Goal: Transaction & Acquisition: Download file/media

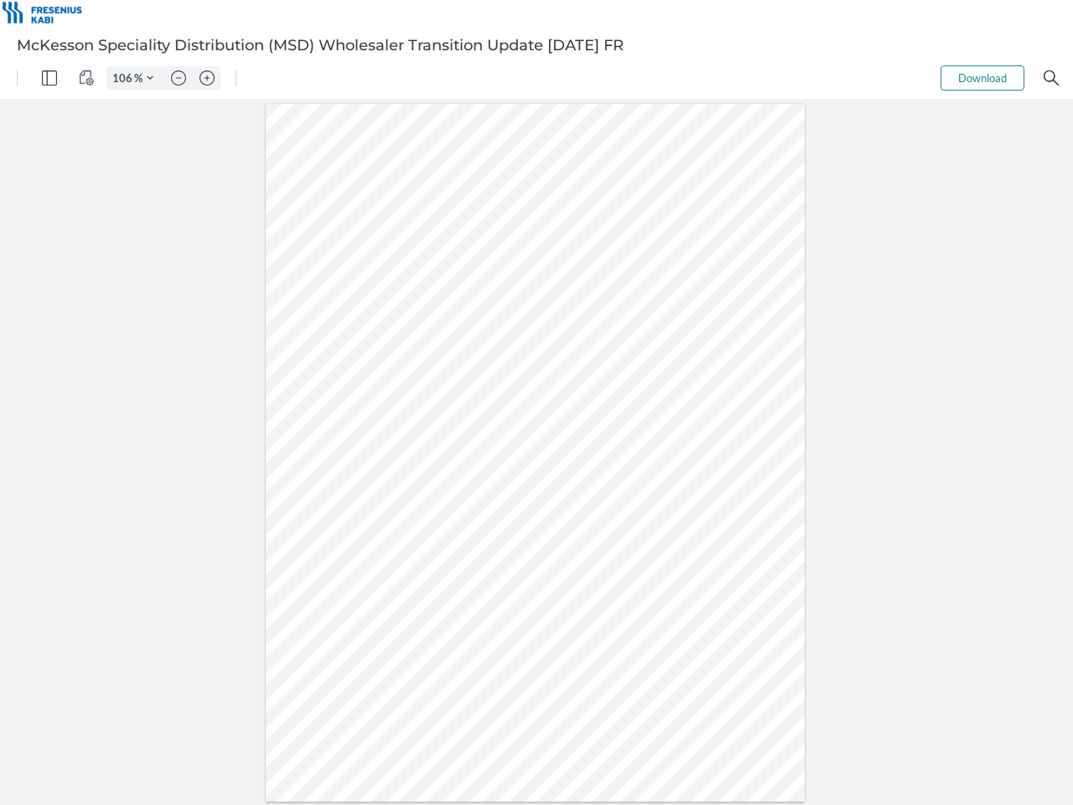
click at [49, 78] on img "Panel" at bounding box center [49, 77] width 15 height 15
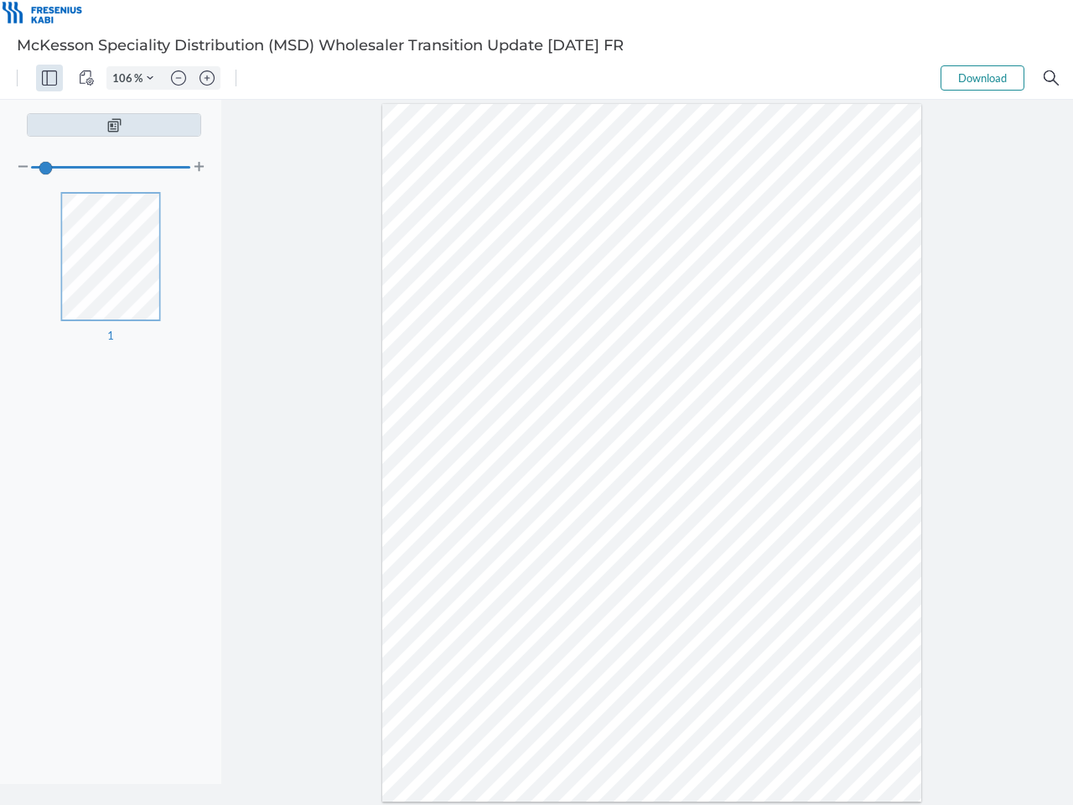
click at [86, 78] on img "View Controls" at bounding box center [86, 77] width 15 height 15
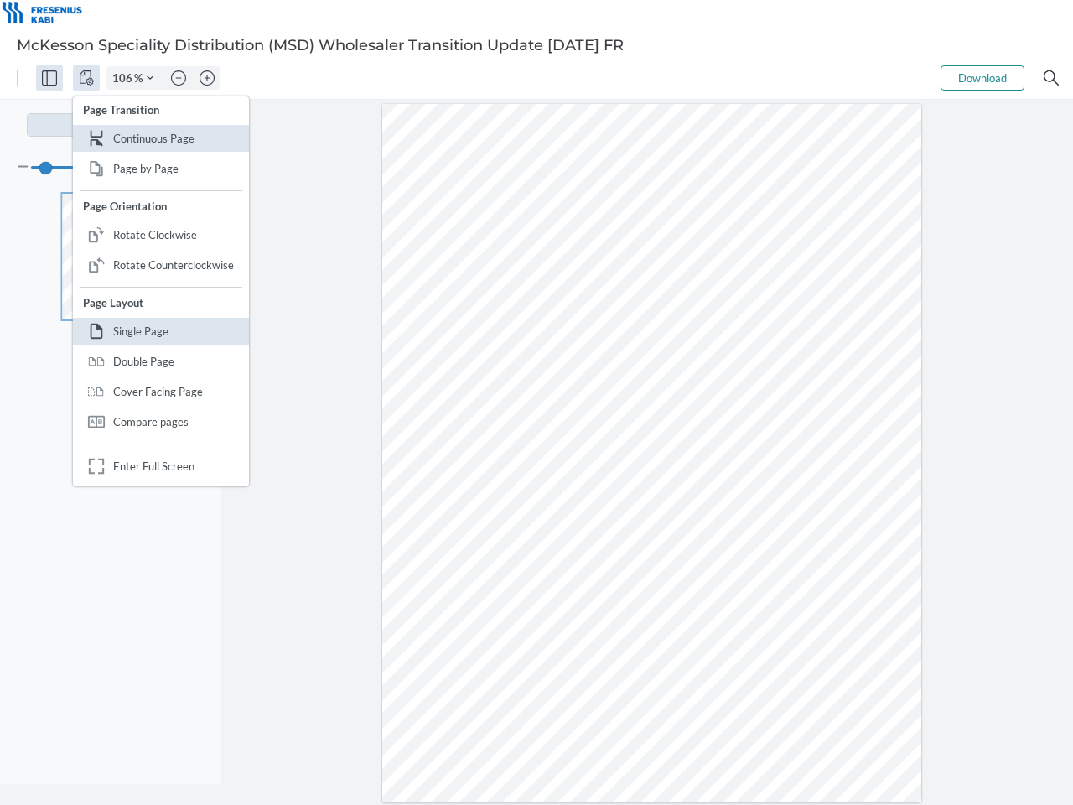
click at [125, 78] on input "106" at bounding box center [120, 77] width 27 height 15
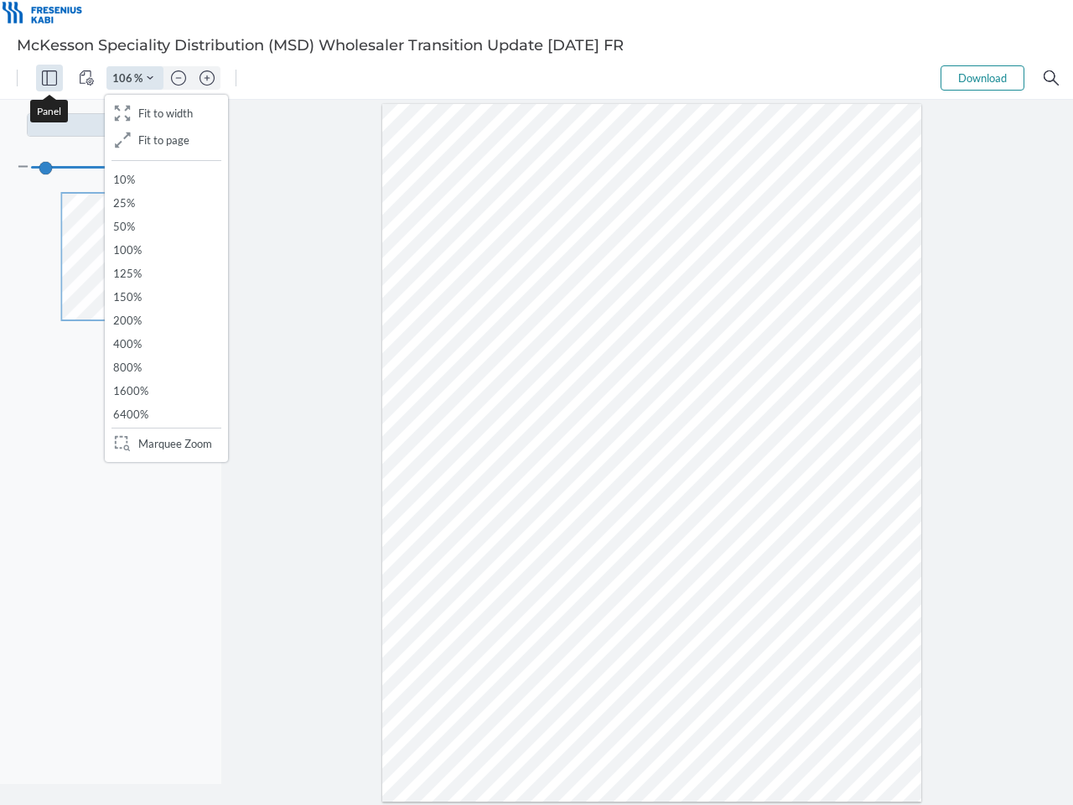
click at [150, 78] on img "Zoom Controls" at bounding box center [150, 78] width 7 height 7
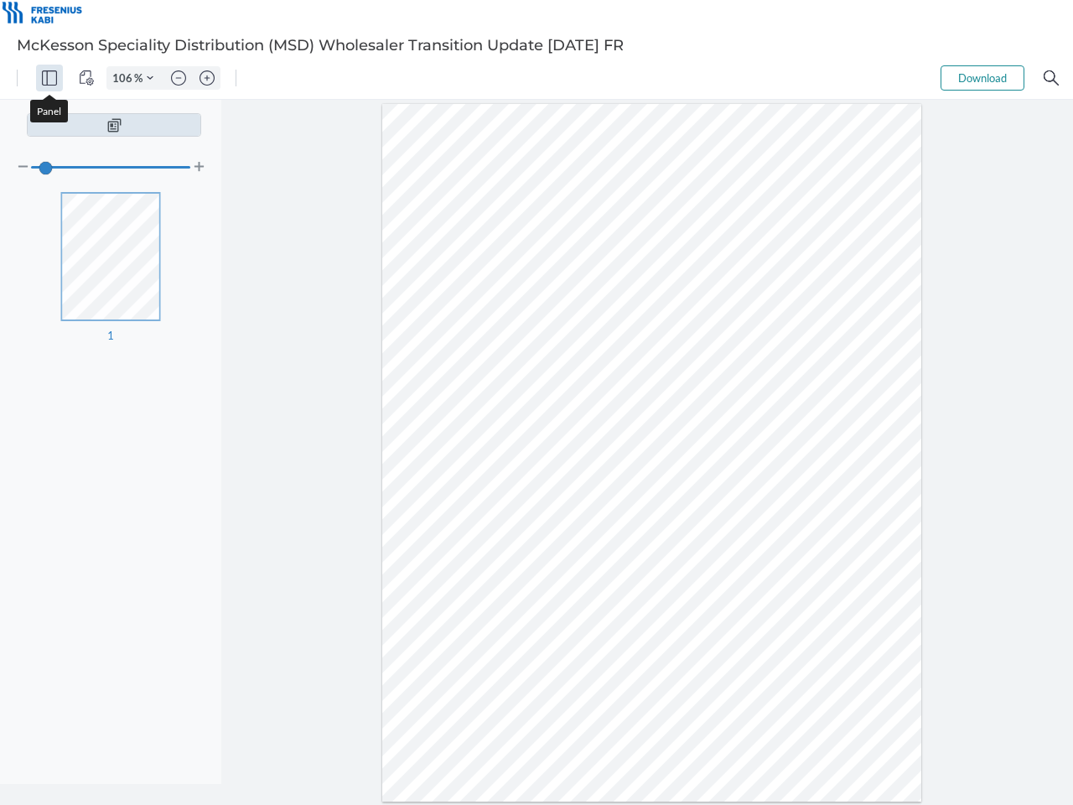
click at [179, 78] on img "Zoom out" at bounding box center [178, 77] width 15 height 15
click at [207, 78] on img "Zoom in" at bounding box center [207, 77] width 15 height 15
type input "106"
click at [983, 78] on button "Download" at bounding box center [983, 77] width 84 height 25
click at [1051, 78] on img "Search" at bounding box center [1051, 77] width 15 height 15
